Goal: Information Seeking & Learning: Learn about a topic

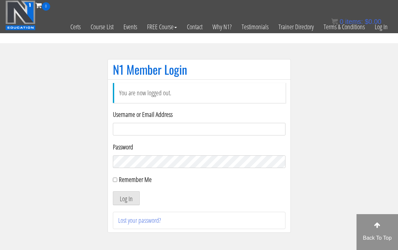
type input "[EMAIL_ADDRESS][DOMAIN_NAME]"
click at [126, 198] on button "Log In" at bounding box center [126, 198] width 27 height 14
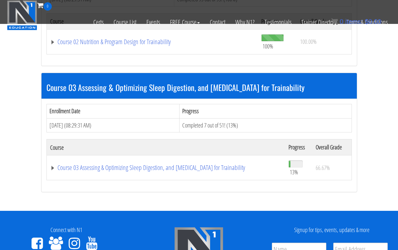
scroll to position [396, 0]
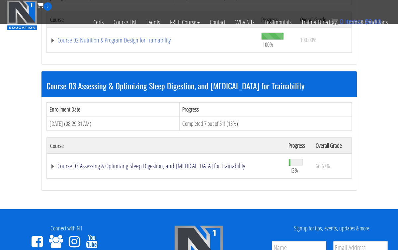
click at [125, 164] on link "Course 03 Assessing & Optimizing Sleep Digestion, and [MEDICAL_DATA] for Traina…" at bounding box center [166, 166] width 232 height 7
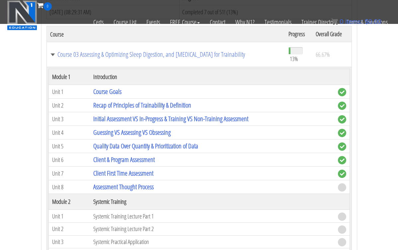
scroll to position [509, 0]
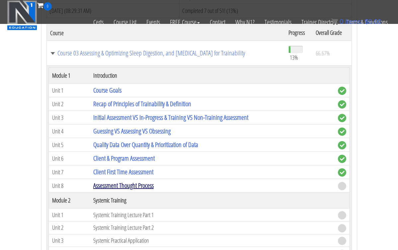
click at [140, 182] on link "Assessment Thought Process" at bounding box center [123, 185] width 60 height 9
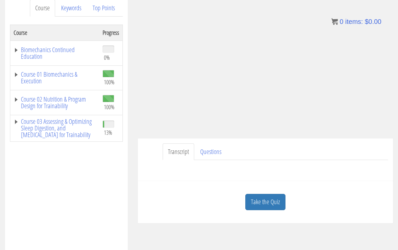
scroll to position [92, 0]
click at [267, 200] on link "Take the Quiz" at bounding box center [265, 203] width 40 height 16
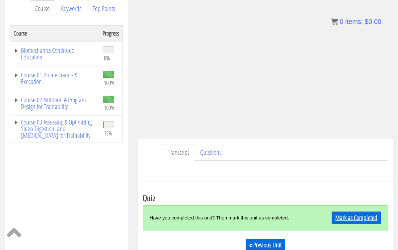
click at [366, 213] on link "Mark as Completed" at bounding box center [356, 218] width 49 height 13
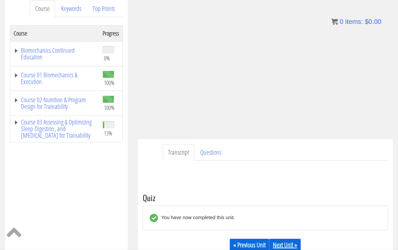
click at [290, 246] on link "Next Unit »" at bounding box center [285, 245] width 32 height 13
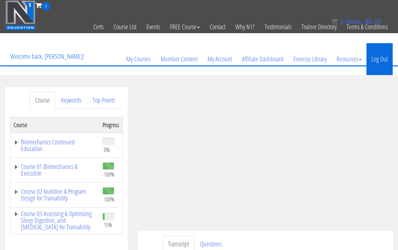
click at [385, 54] on link "Log Out" at bounding box center [380, 59] width 26 height 32
